Goal: Information Seeking & Learning: Find specific fact

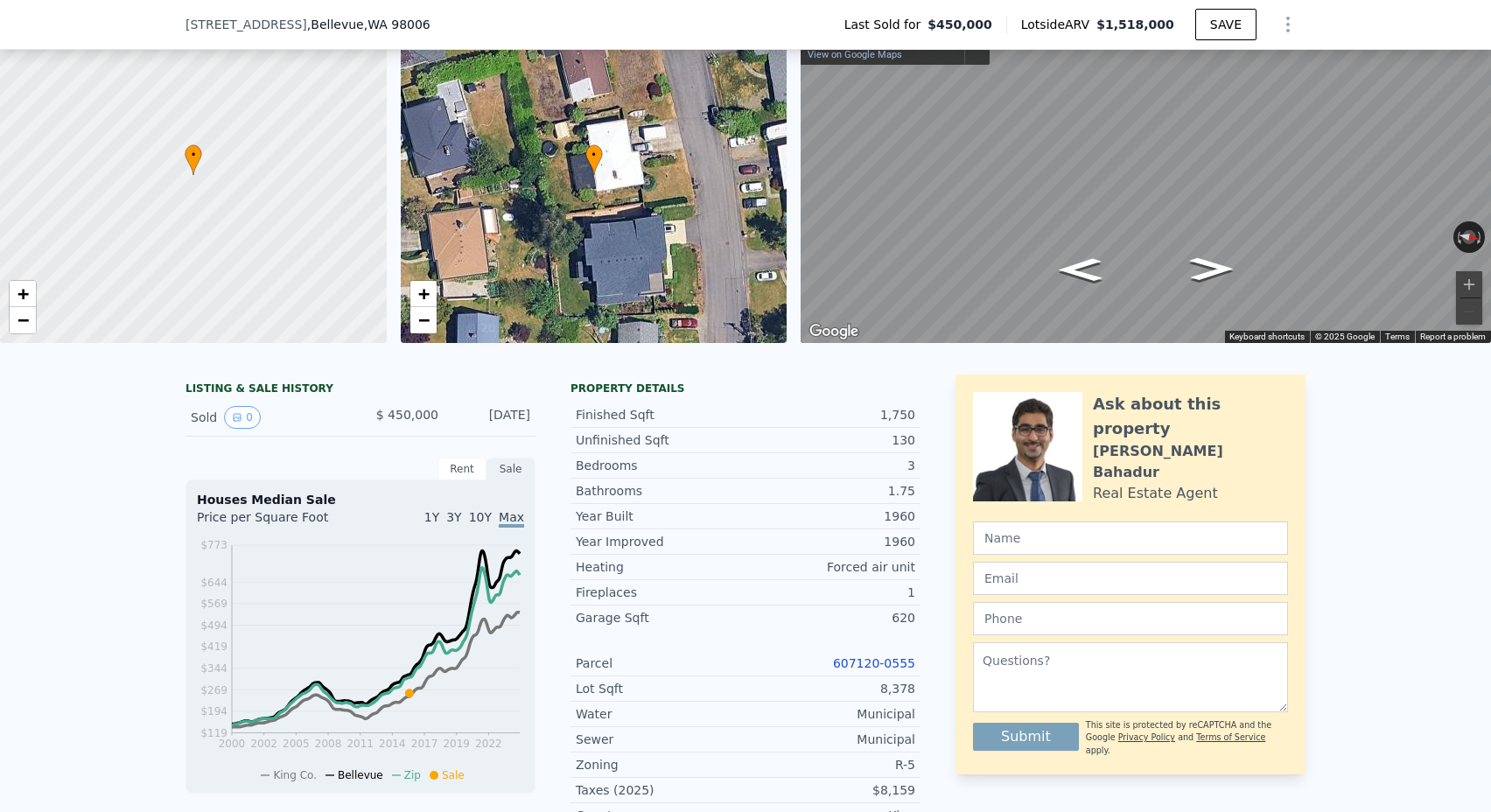
scroll to position [162, 0]
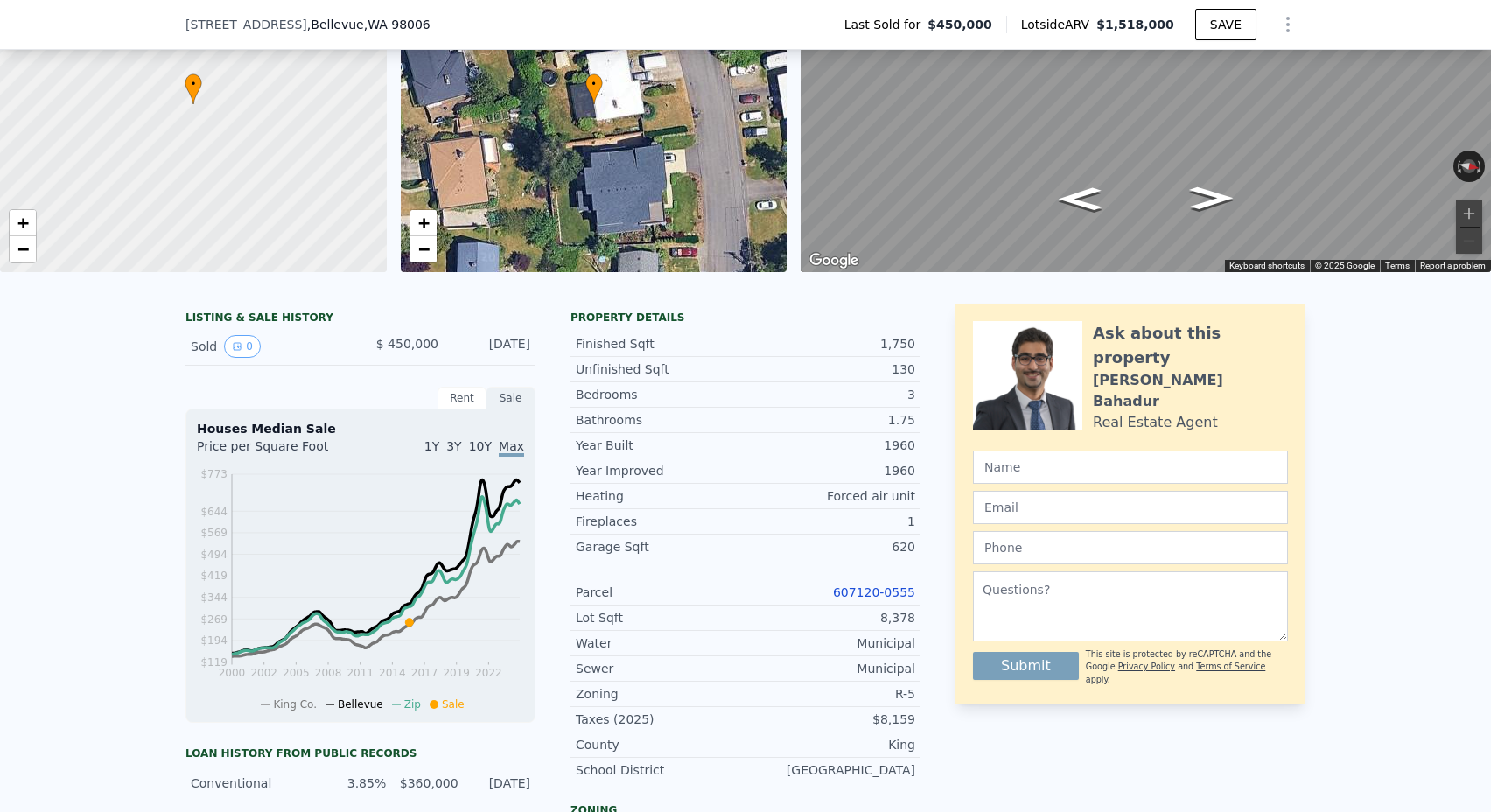
click at [884, 594] on link "607120-0555" at bounding box center [874, 592] width 83 height 14
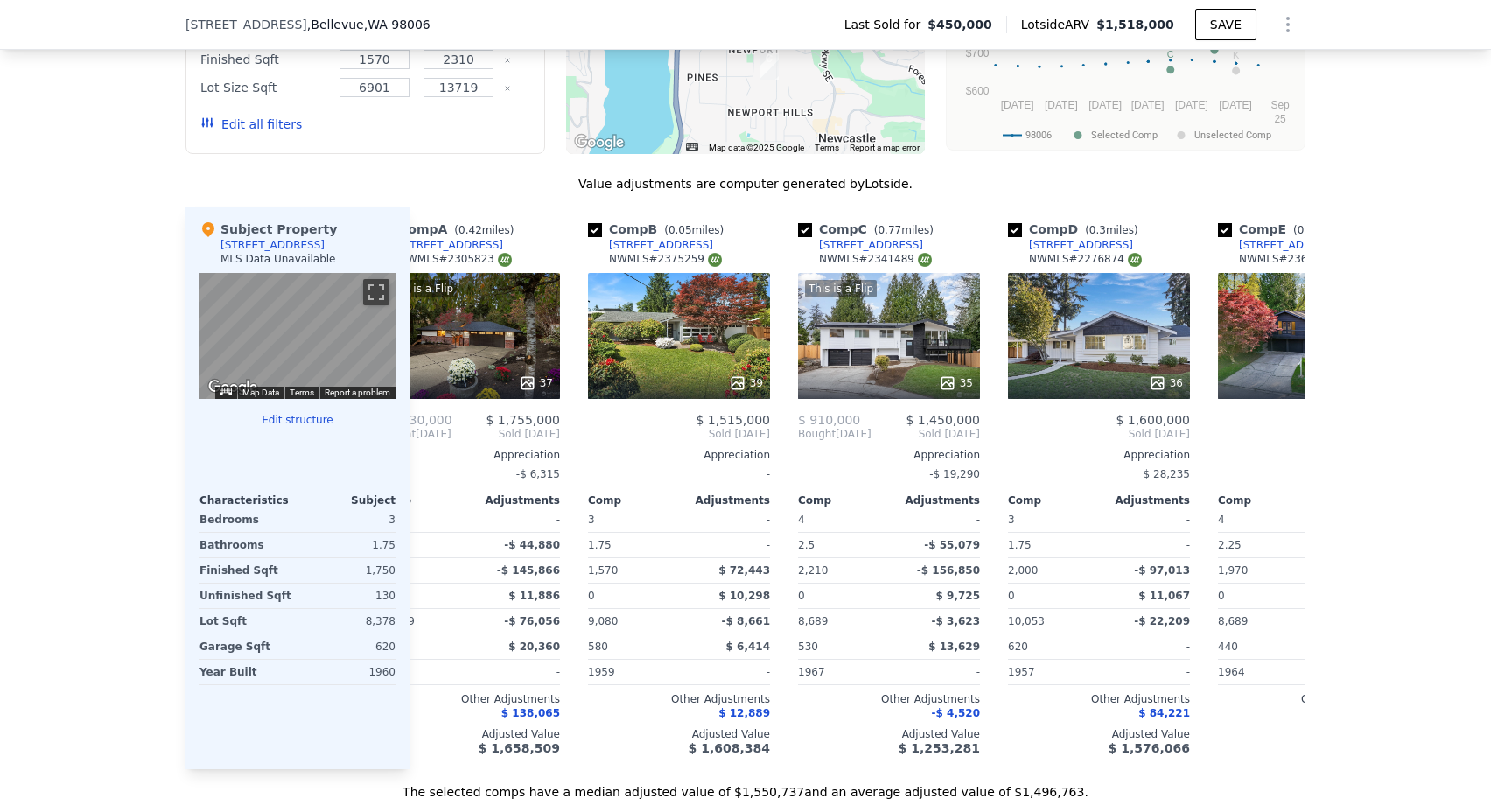
scroll to position [1418, 0]
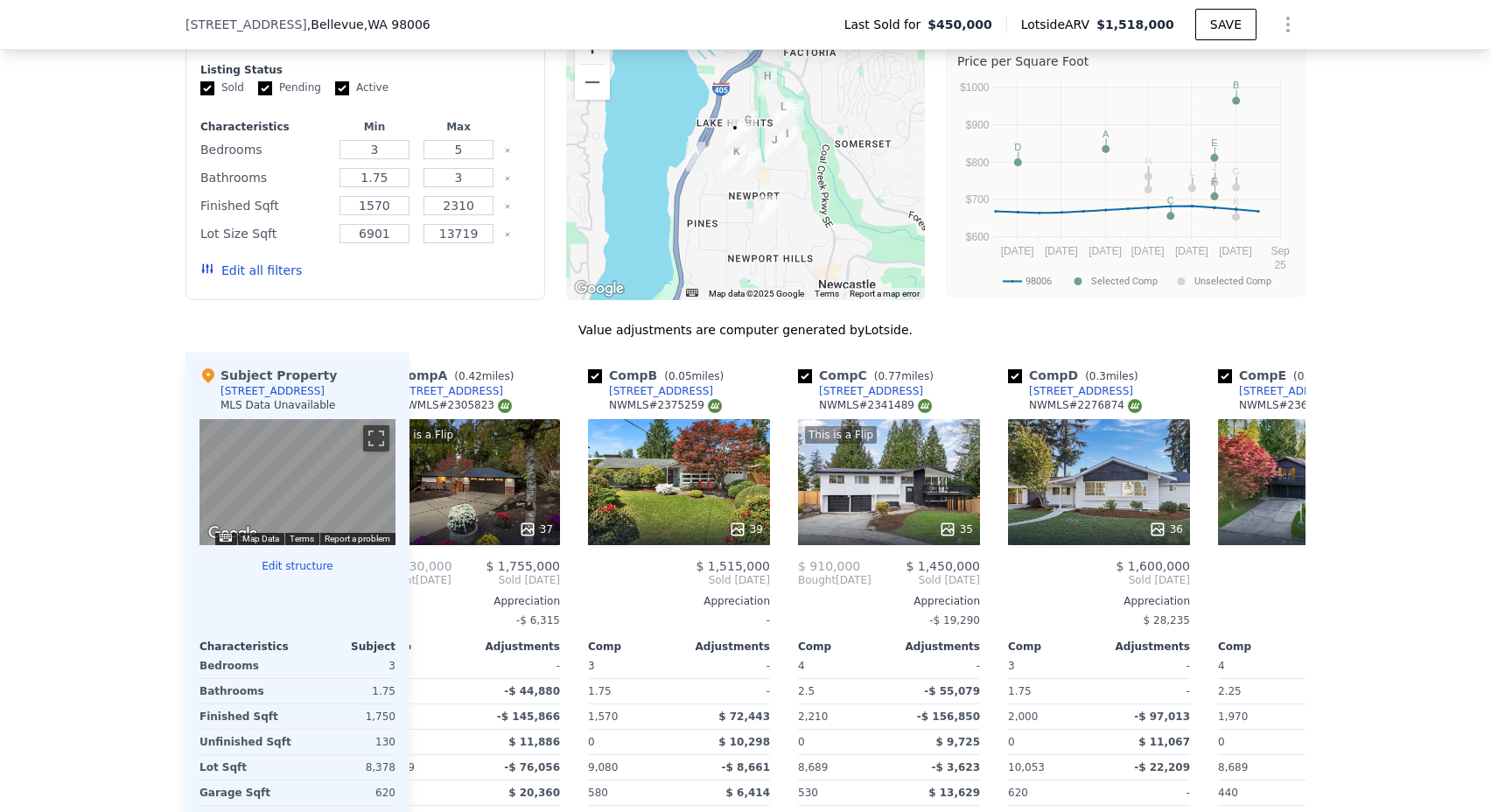
click at [586, 55] on button "Zoom in" at bounding box center [592, 46] width 35 height 35
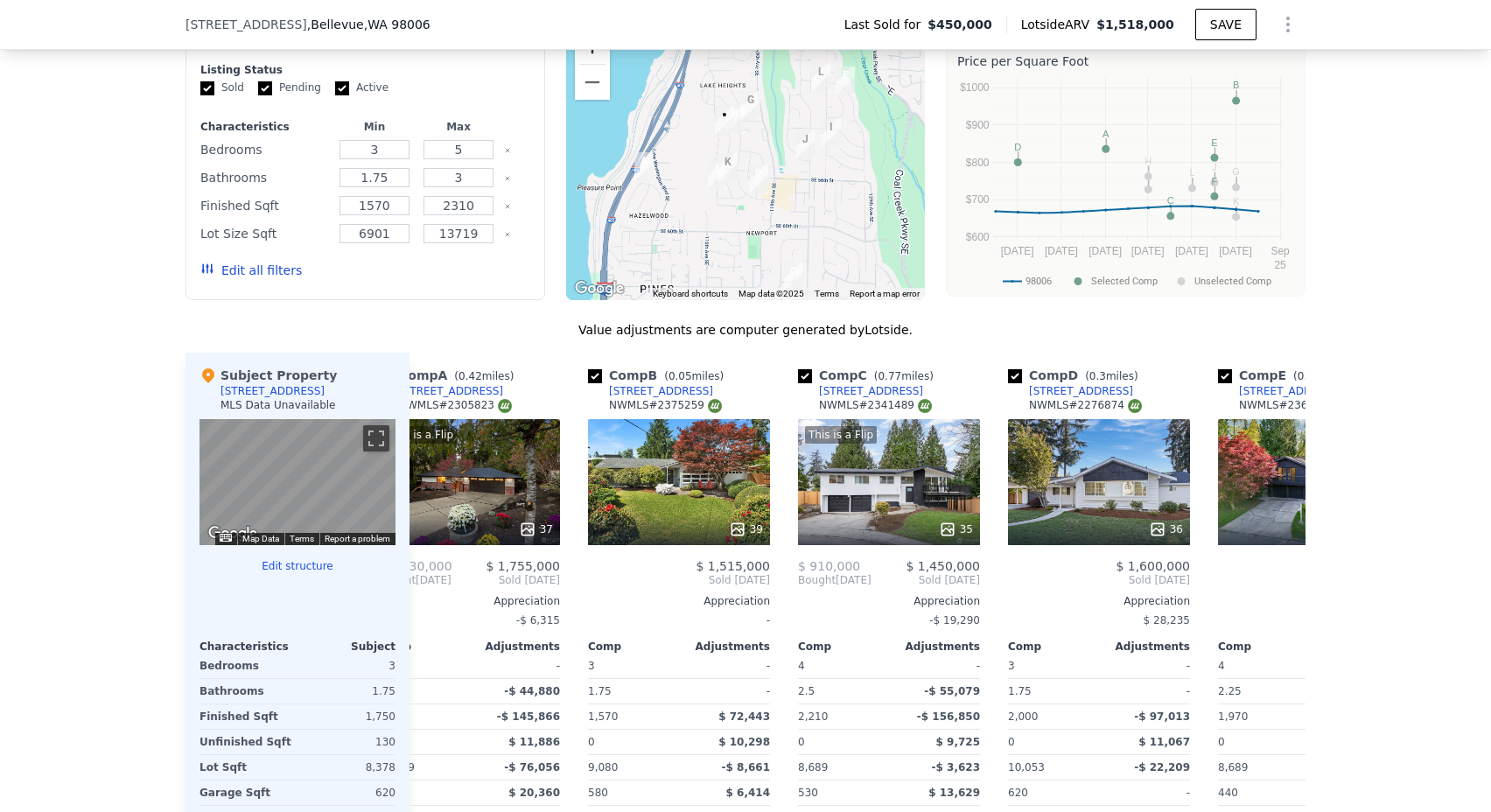
click at [586, 55] on button "Zoom in" at bounding box center [592, 46] width 35 height 35
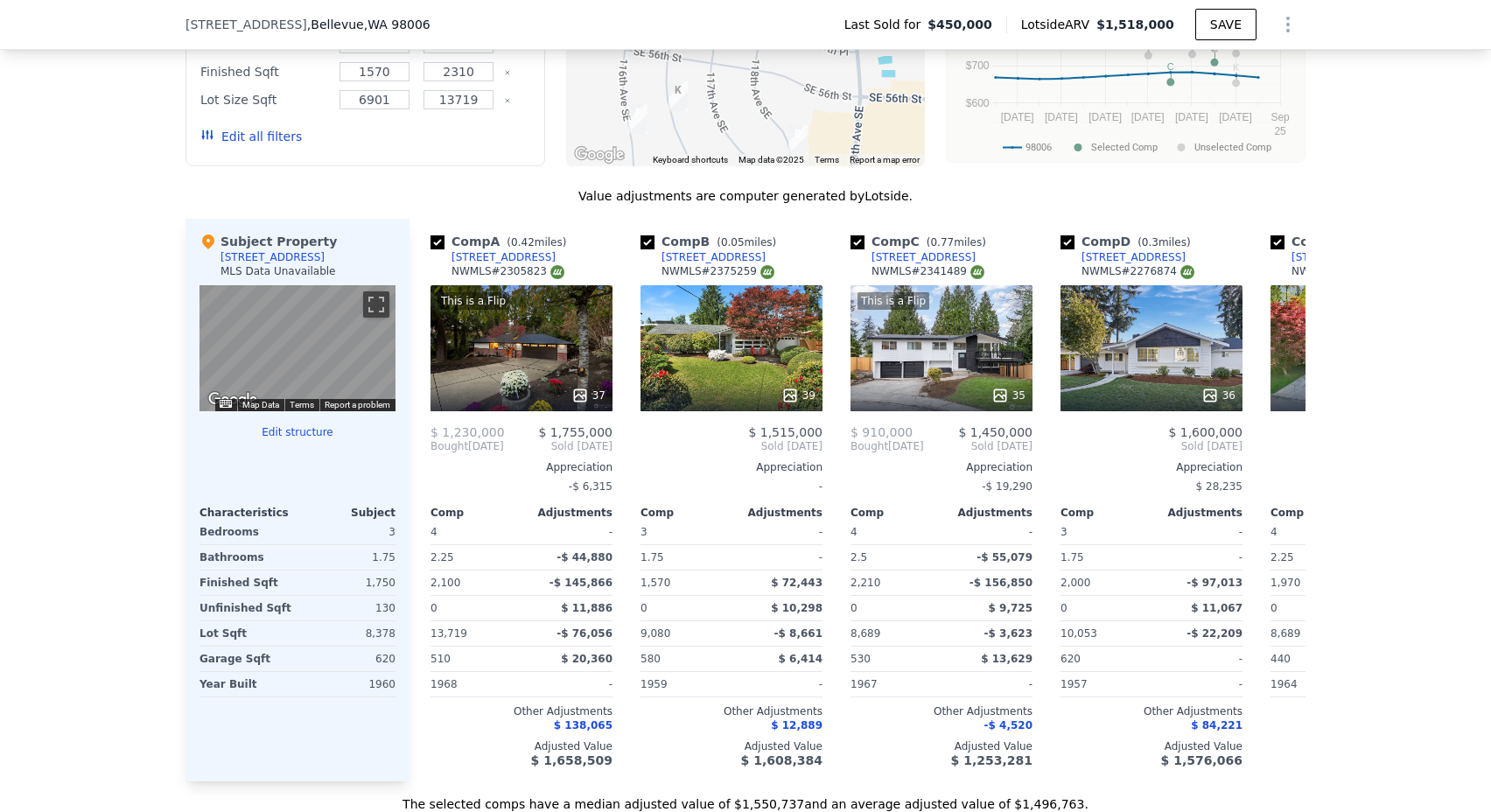
scroll to position [1242, 0]
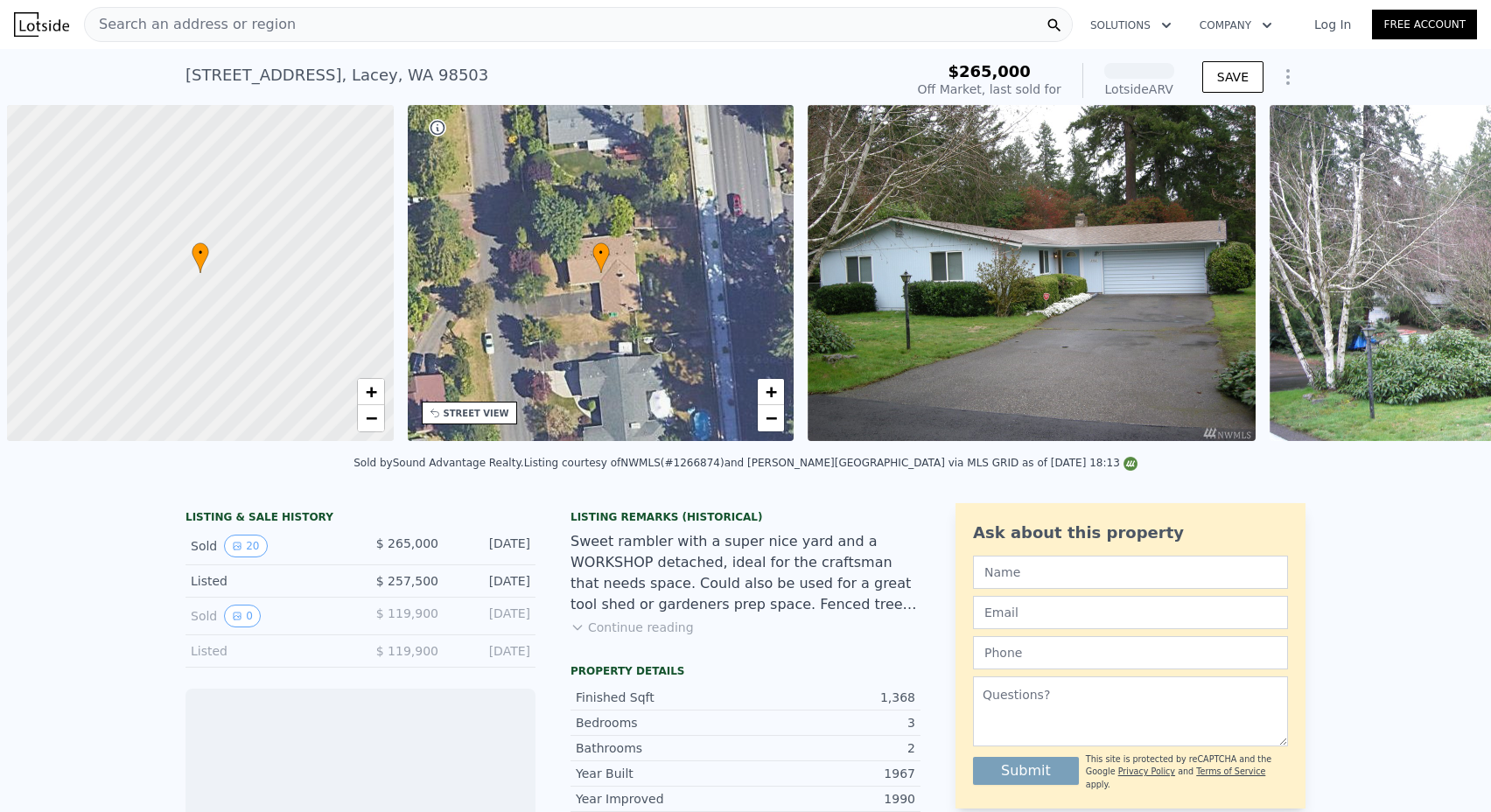
scroll to position [0, 7]
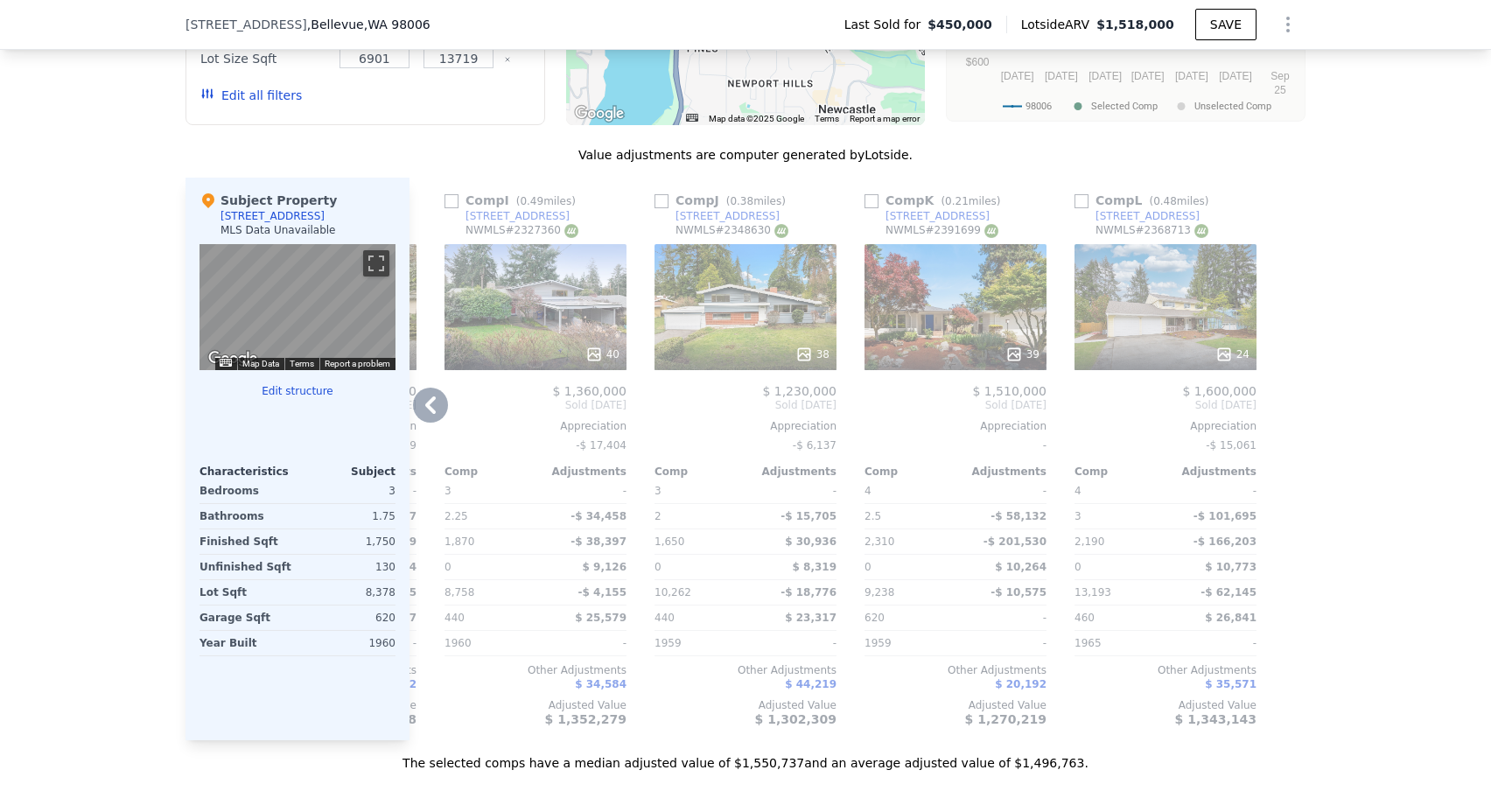
scroll to position [1754, 0]
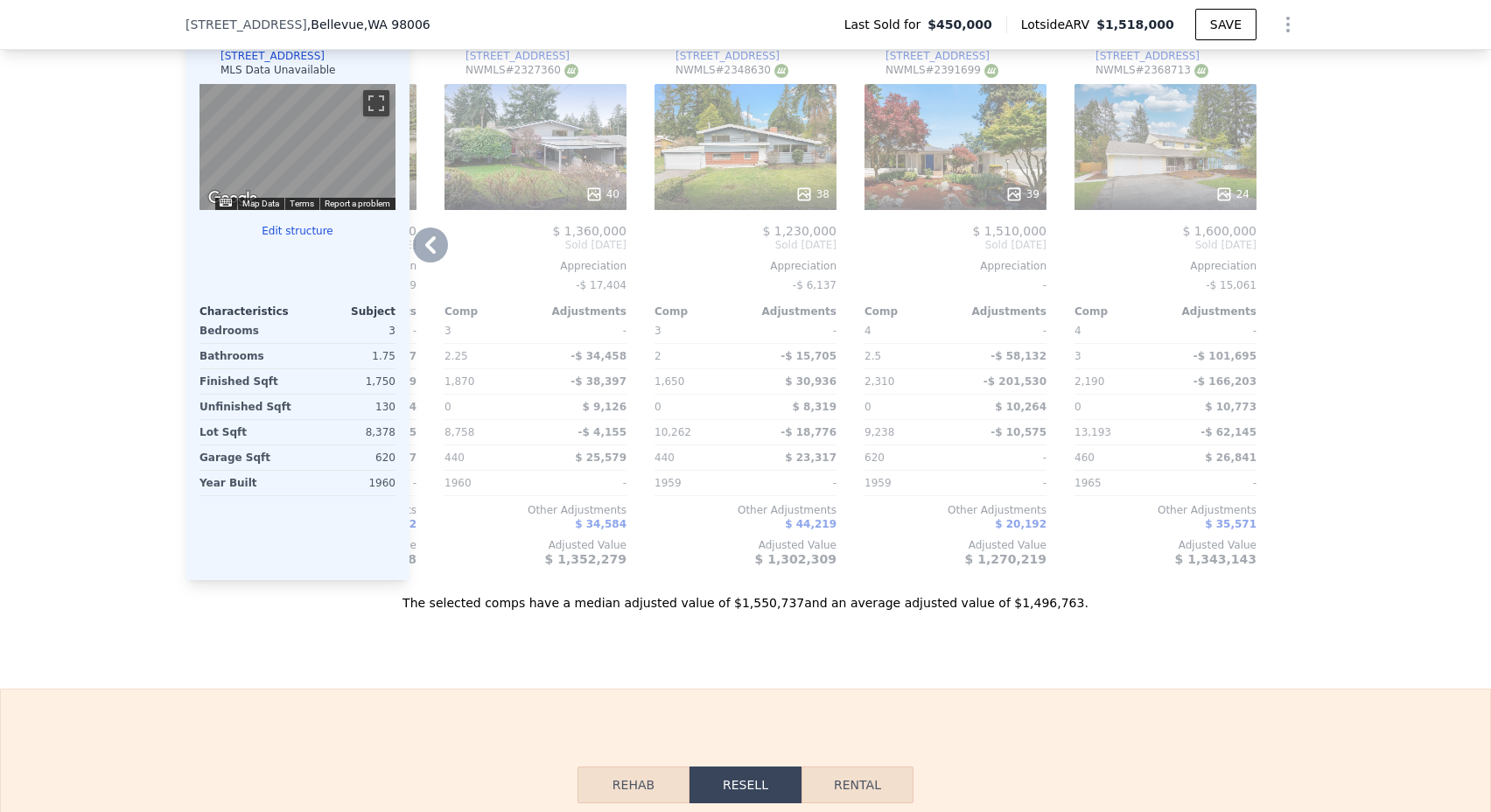
click at [746, 171] on div "38" at bounding box center [746, 146] width 182 height 126
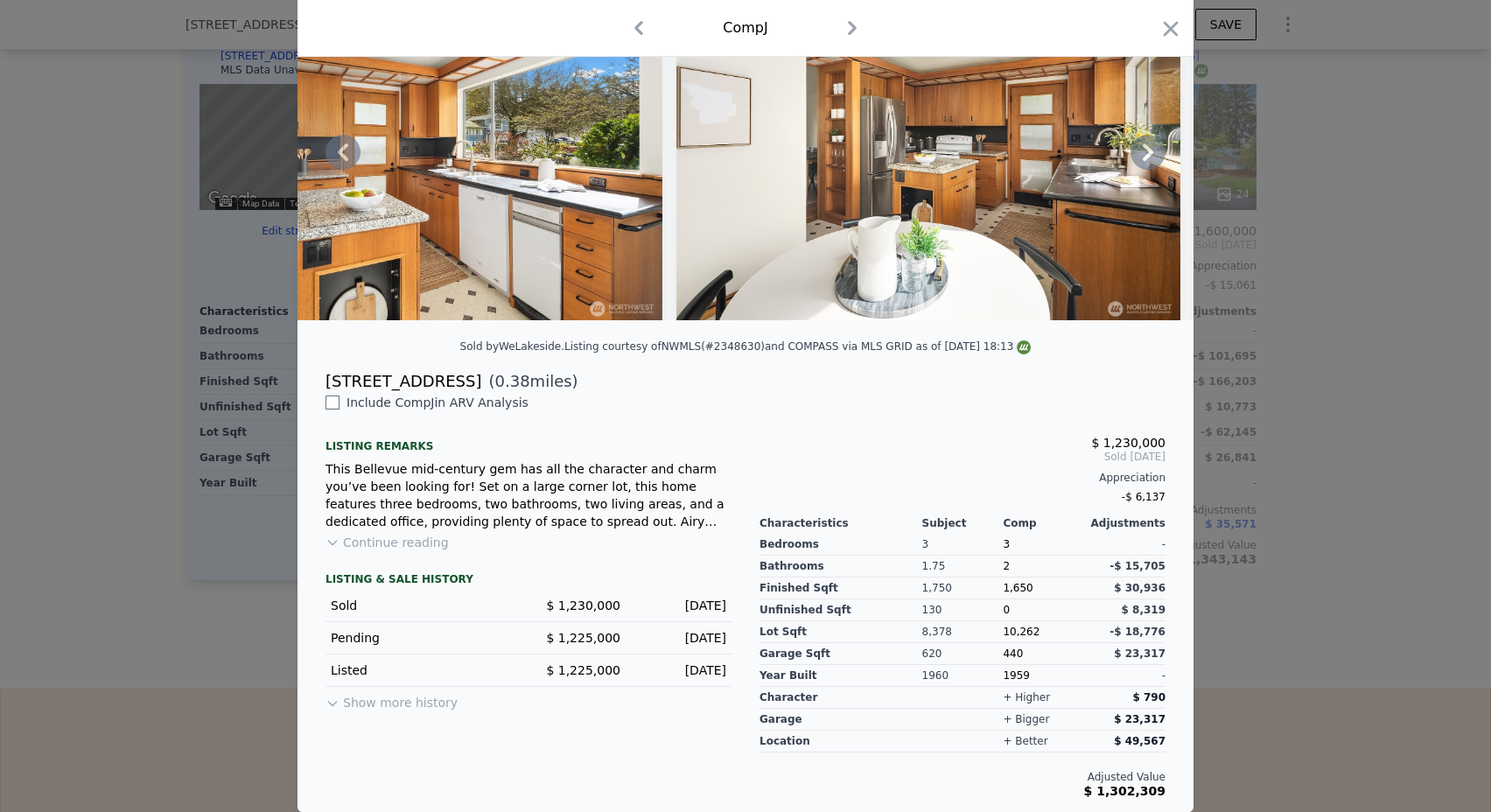
scroll to position [129, 0]
click at [415, 703] on button "Show more history" at bounding box center [392, 699] width 132 height 24
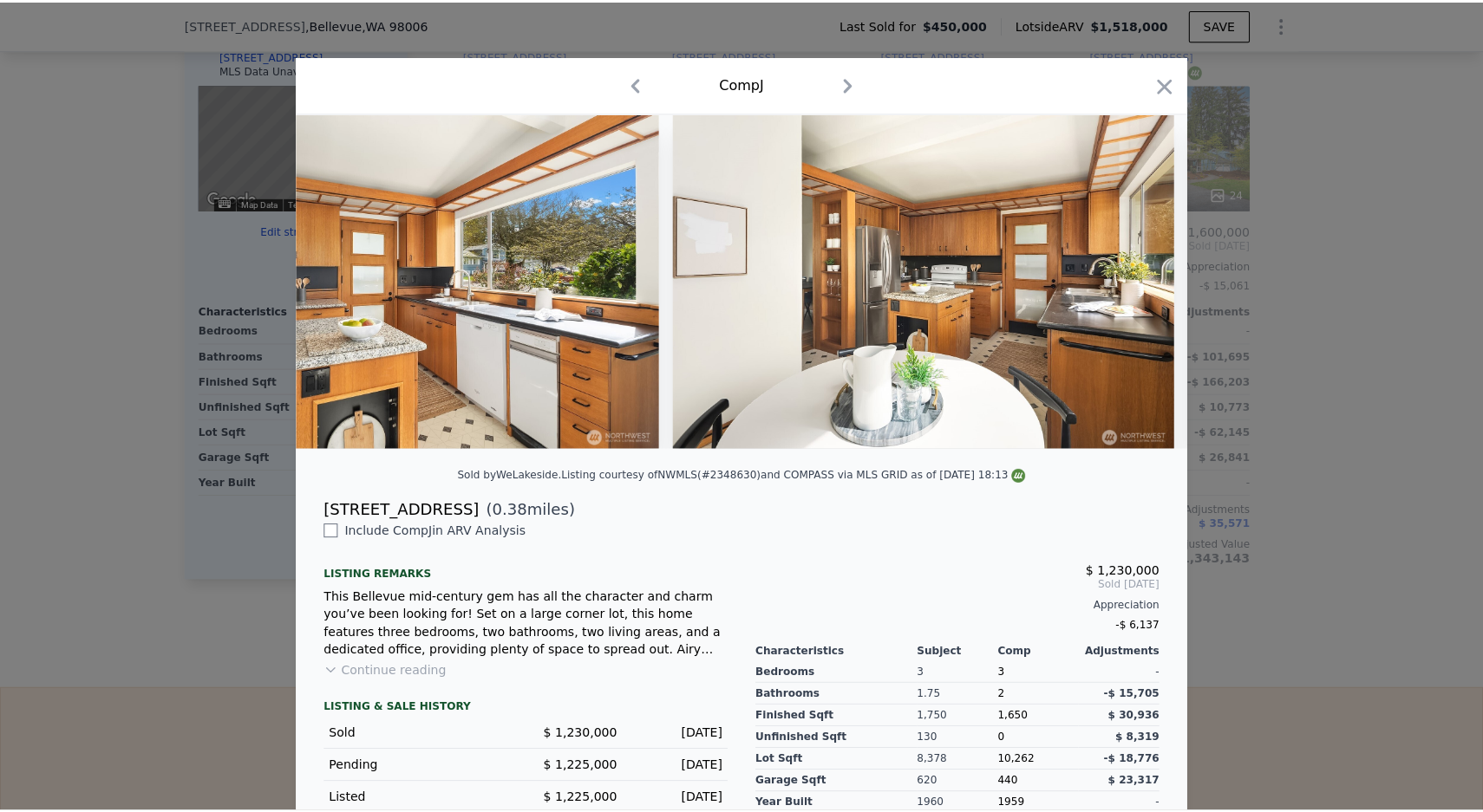
scroll to position [0, 0]
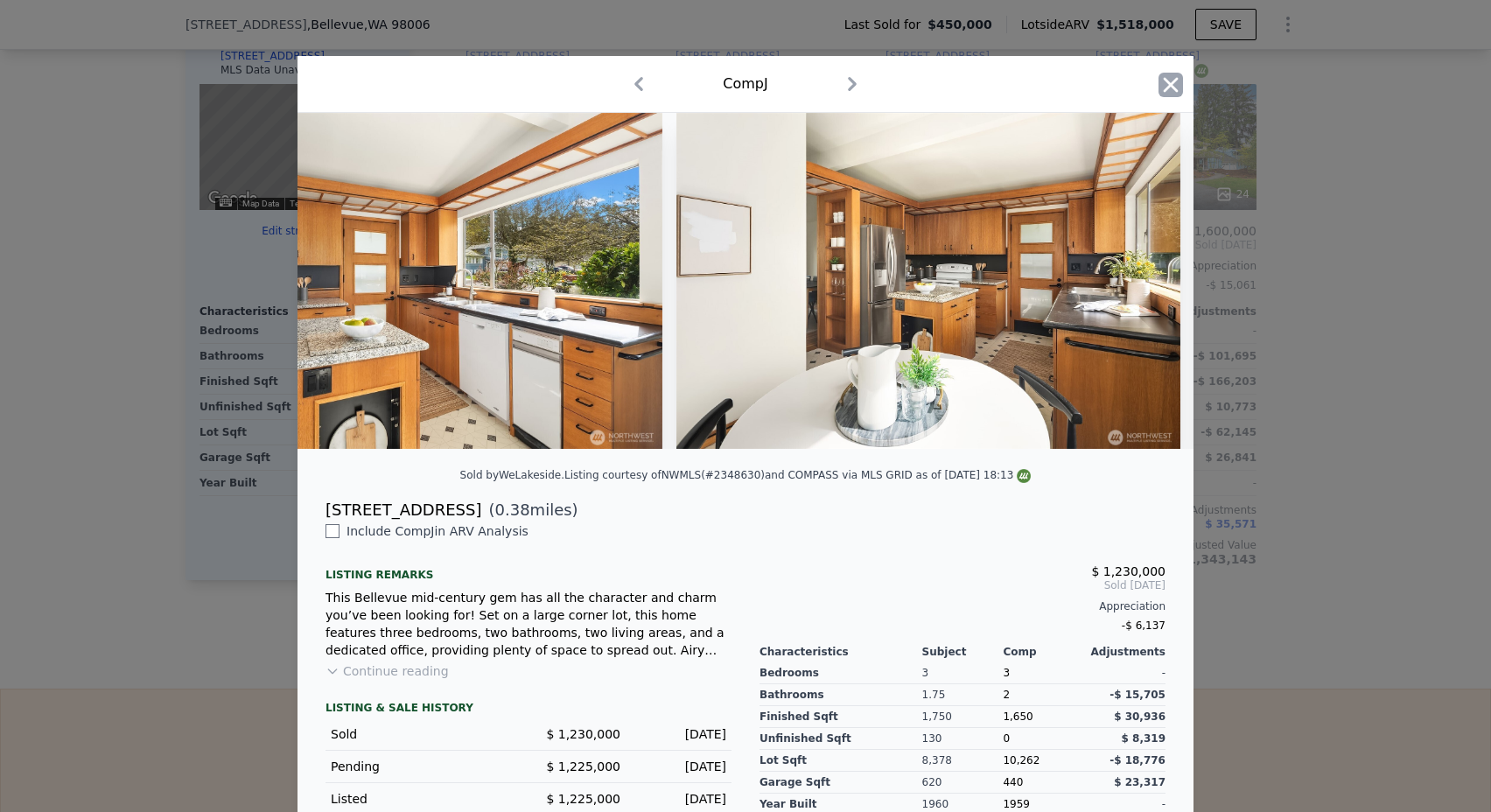
click at [1178, 88] on icon "button" at bounding box center [1171, 84] width 24 height 24
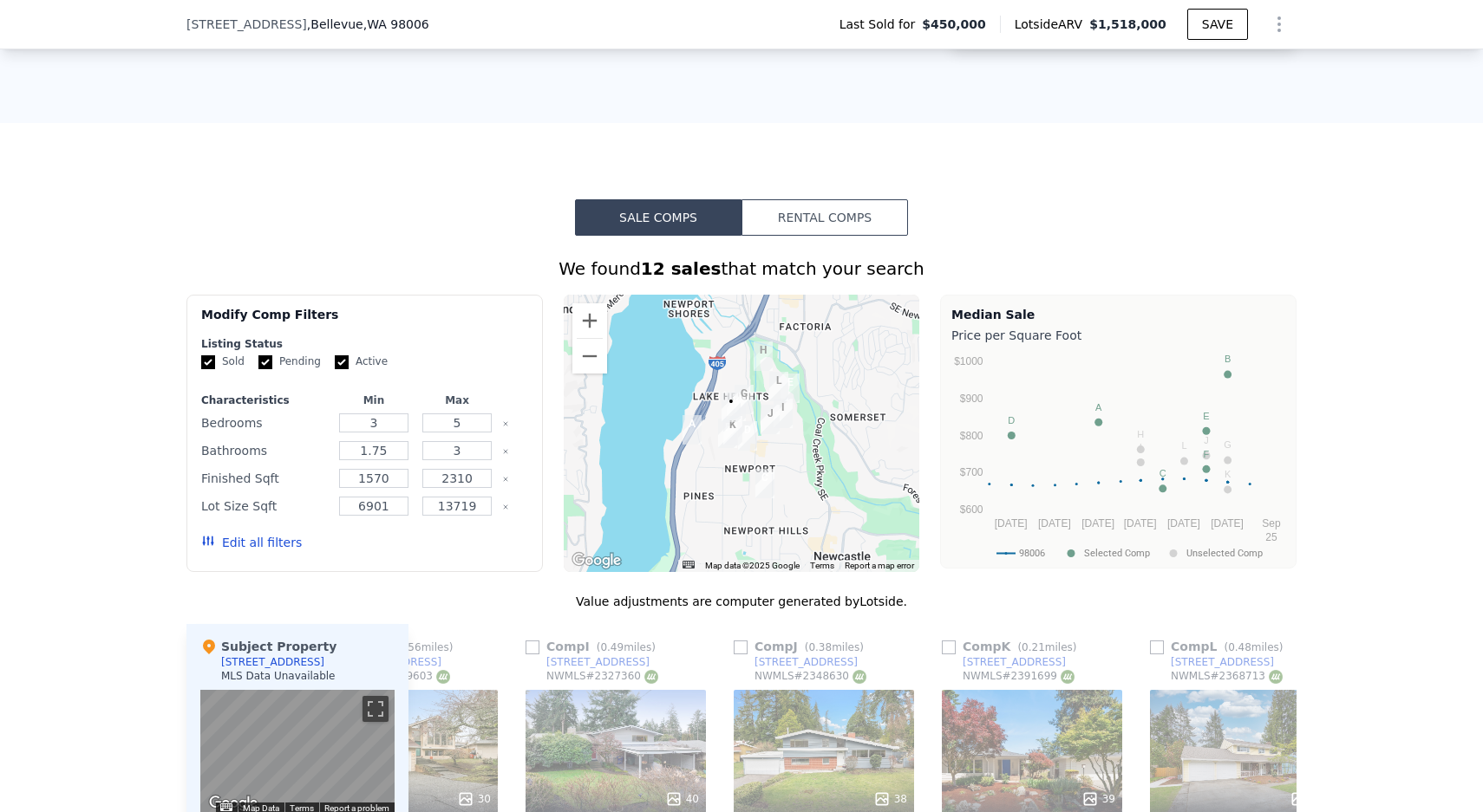
scroll to position [1535, 0]
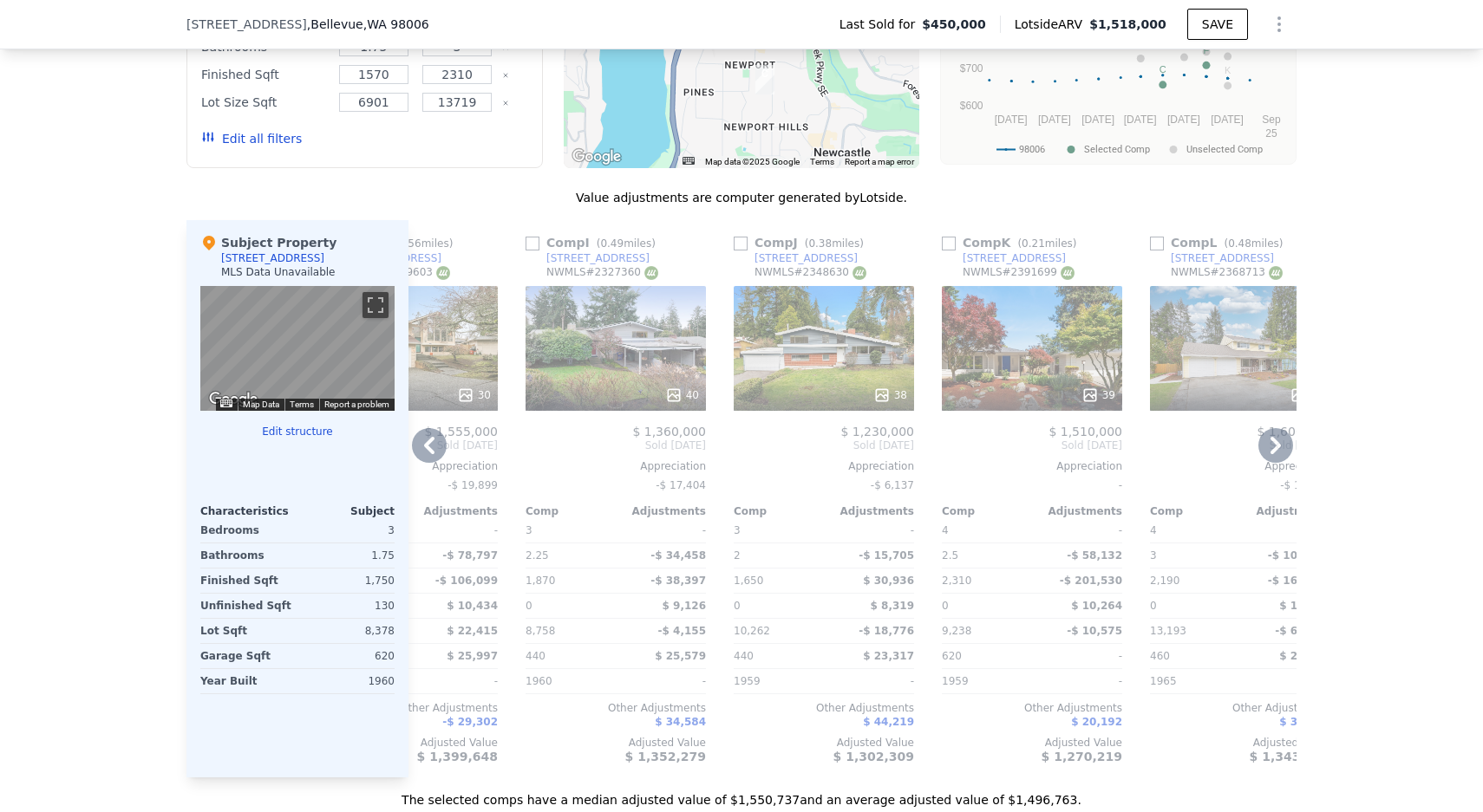
click at [776, 255] on div "[STREET_ADDRESS]" at bounding box center [806, 258] width 103 height 14
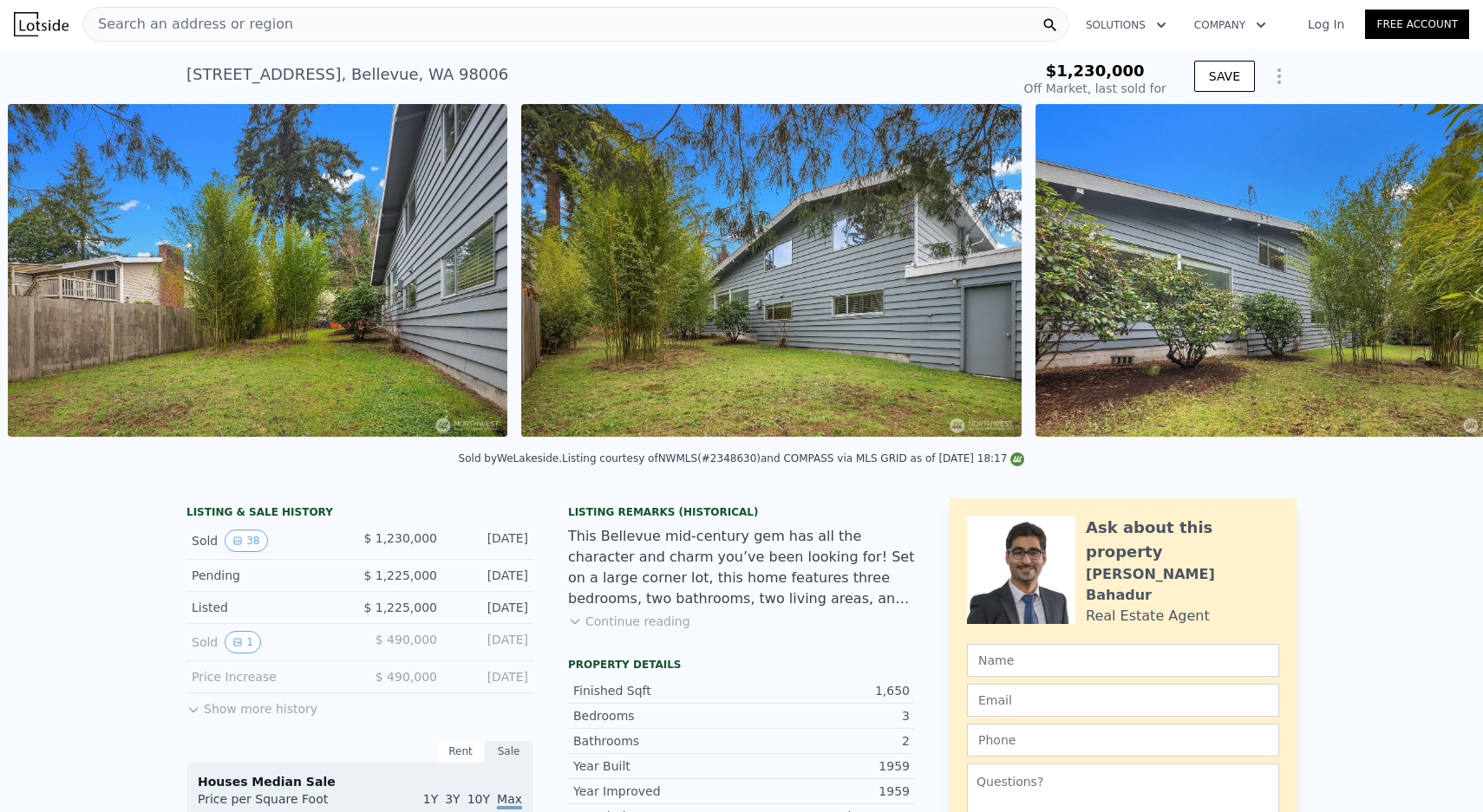
scroll to position [0, 17061]
click at [373, 83] on div "12226 SE 54th St , Bellevue , WA 98006" at bounding box center [347, 74] width 322 height 24
click at [373, 77] on div "12226 SE 54th St , Bellevue , WA 98006" at bounding box center [347, 74] width 322 height 24
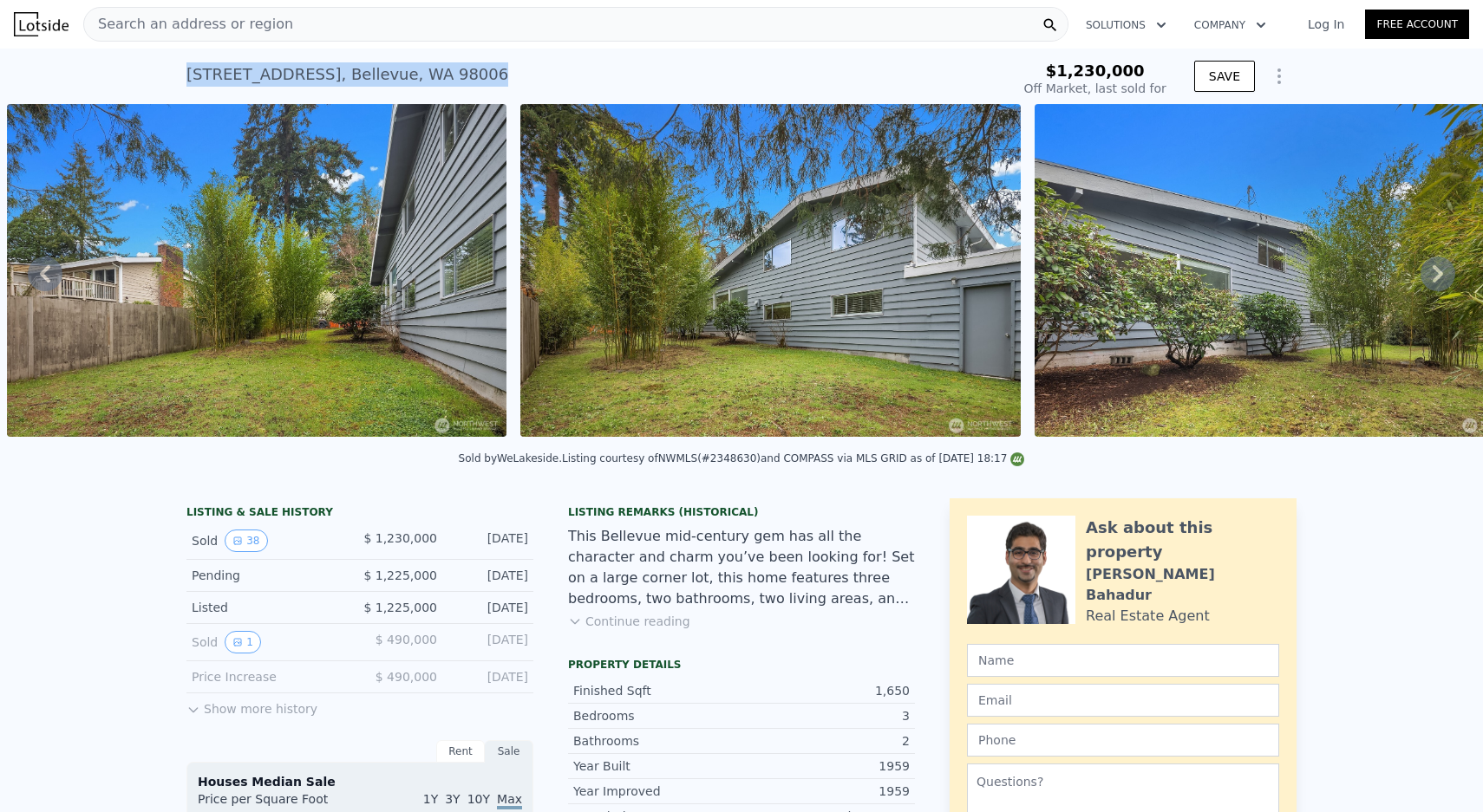
click at [373, 77] on div "12226 SE 54th St , Bellevue , WA 98006" at bounding box center [347, 74] width 322 height 24
copy div "12226 SE 54th St , Bellevue , WA 98006 Sold Jun 2025 for $1.230m"
